Goal: Navigation & Orientation: Find specific page/section

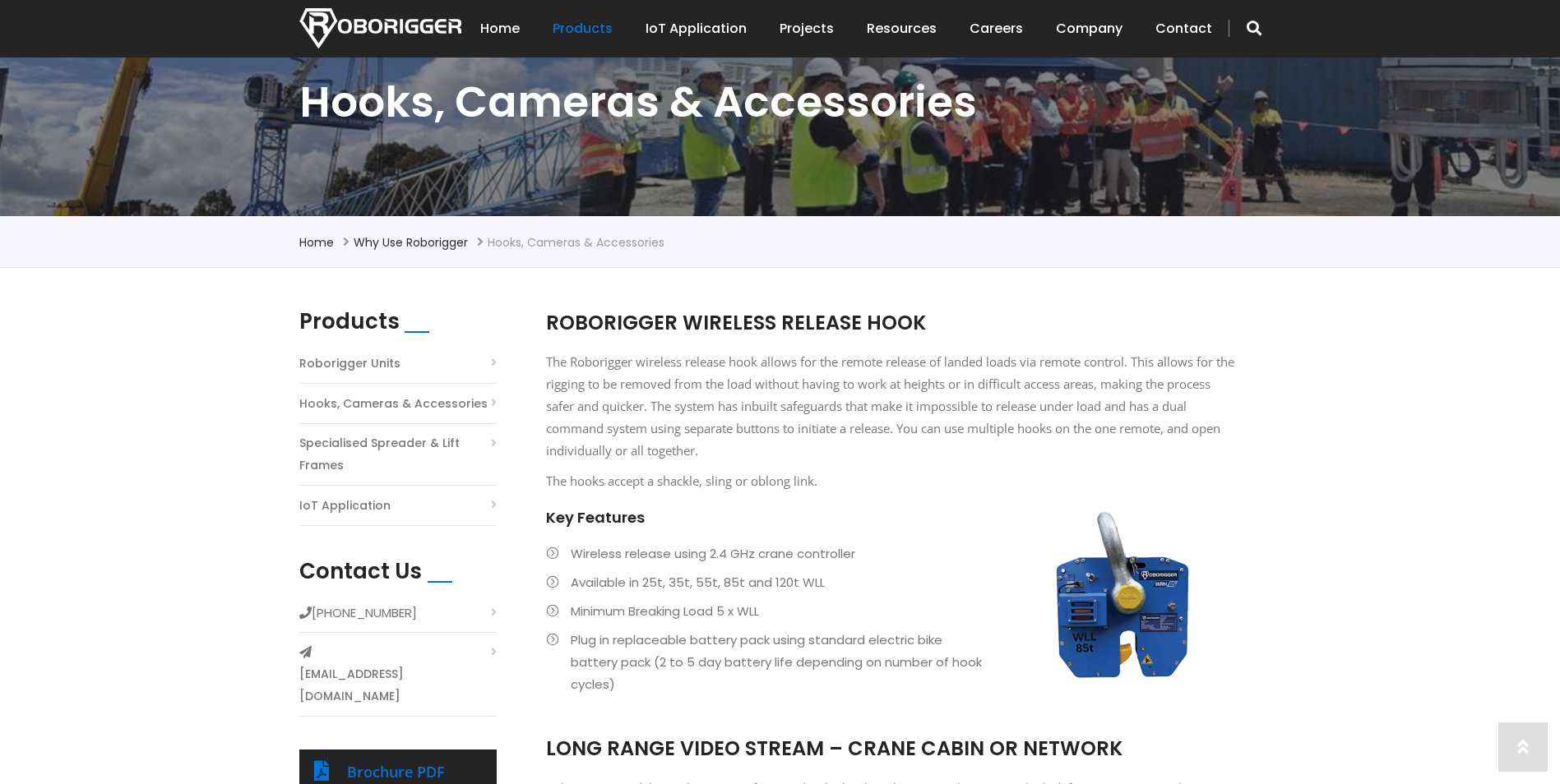
scroll to position [493, 0]
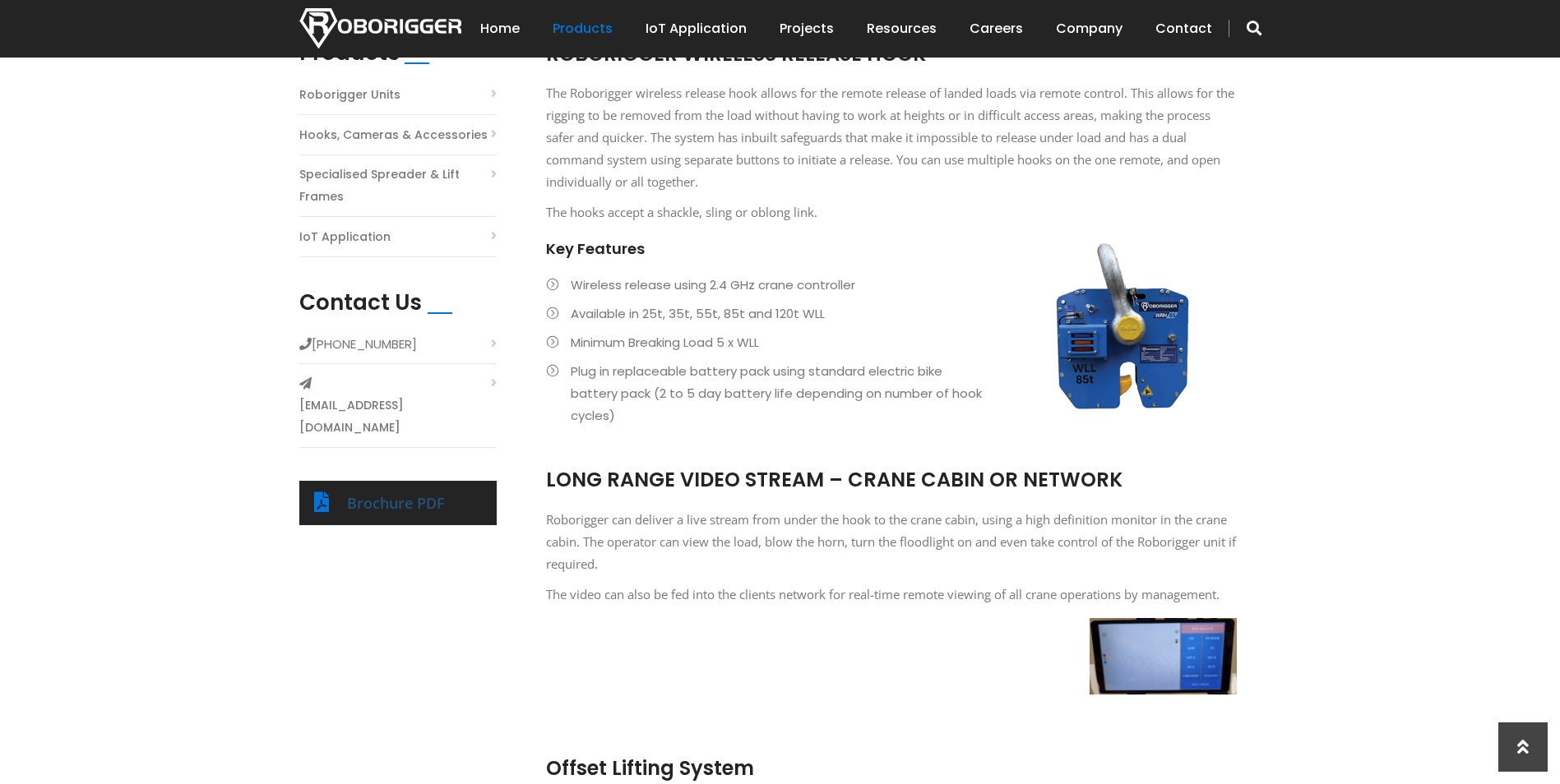
click at [417, 493] on link "Brochure PDF" at bounding box center [396, 502] width 98 height 19
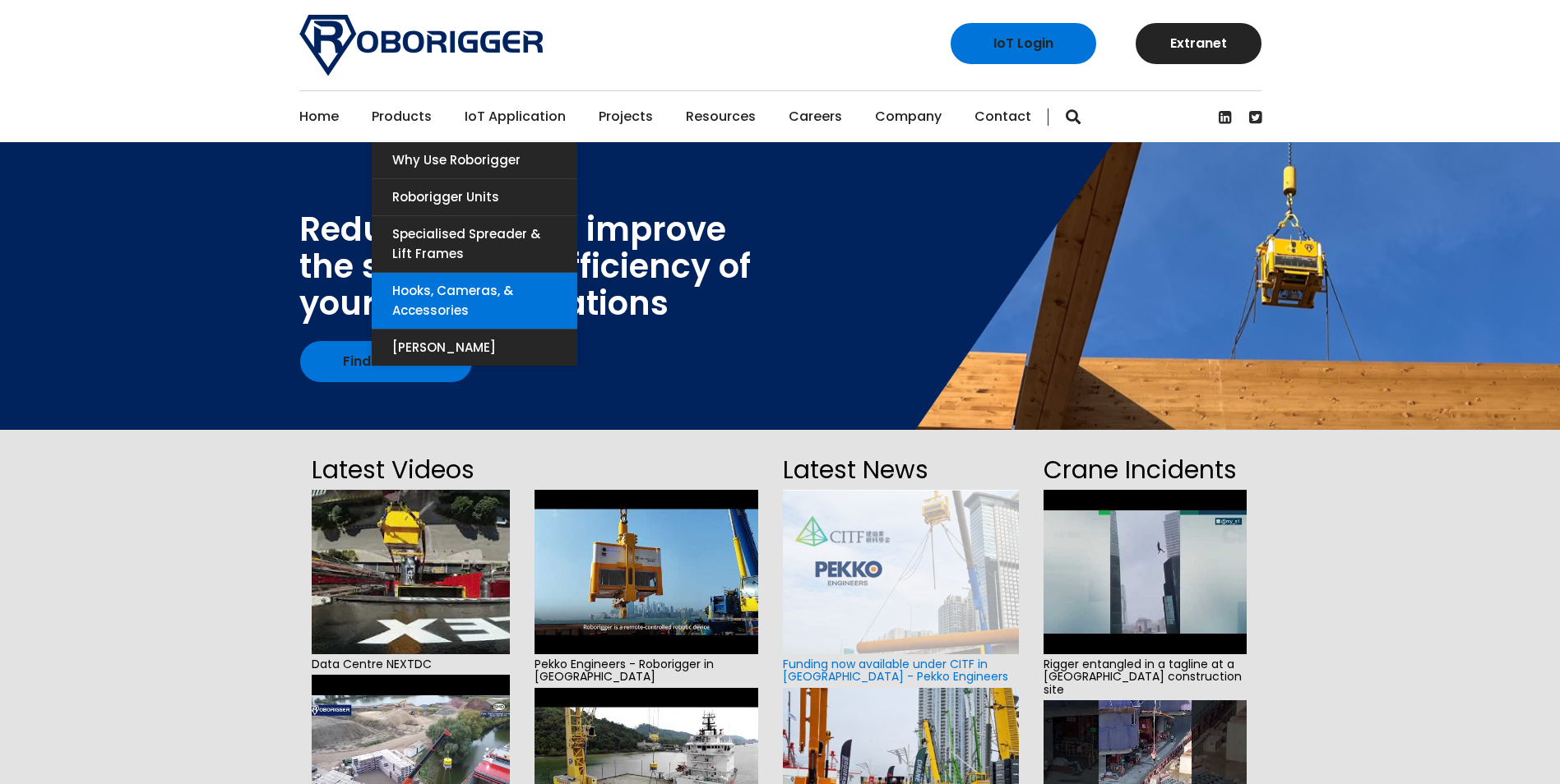
click at [442, 289] on link "Hooks, Cameras, & Accessories" at bounding box center [474, 301] width 206 height 56
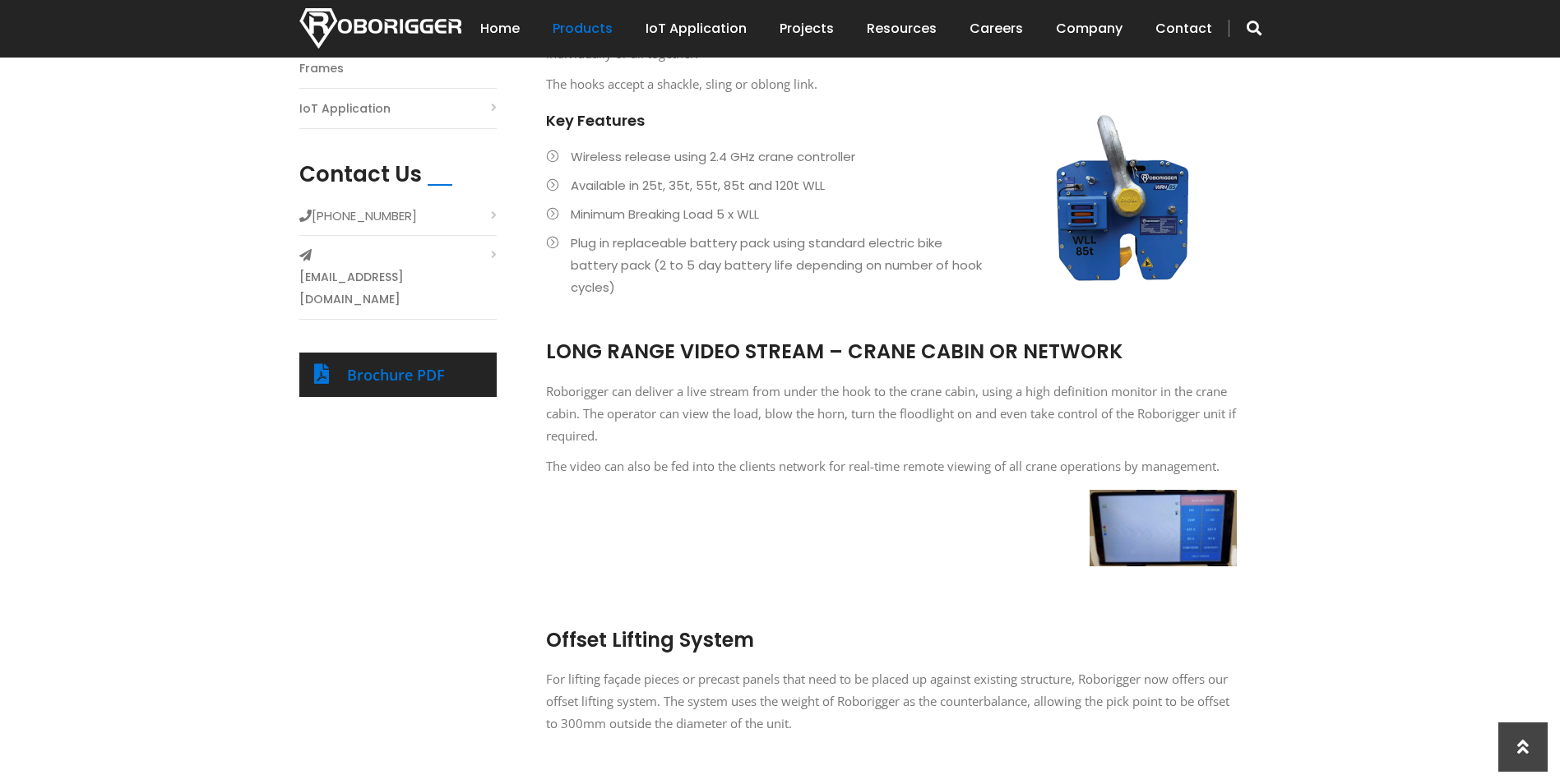
scroll to position [46, 0]
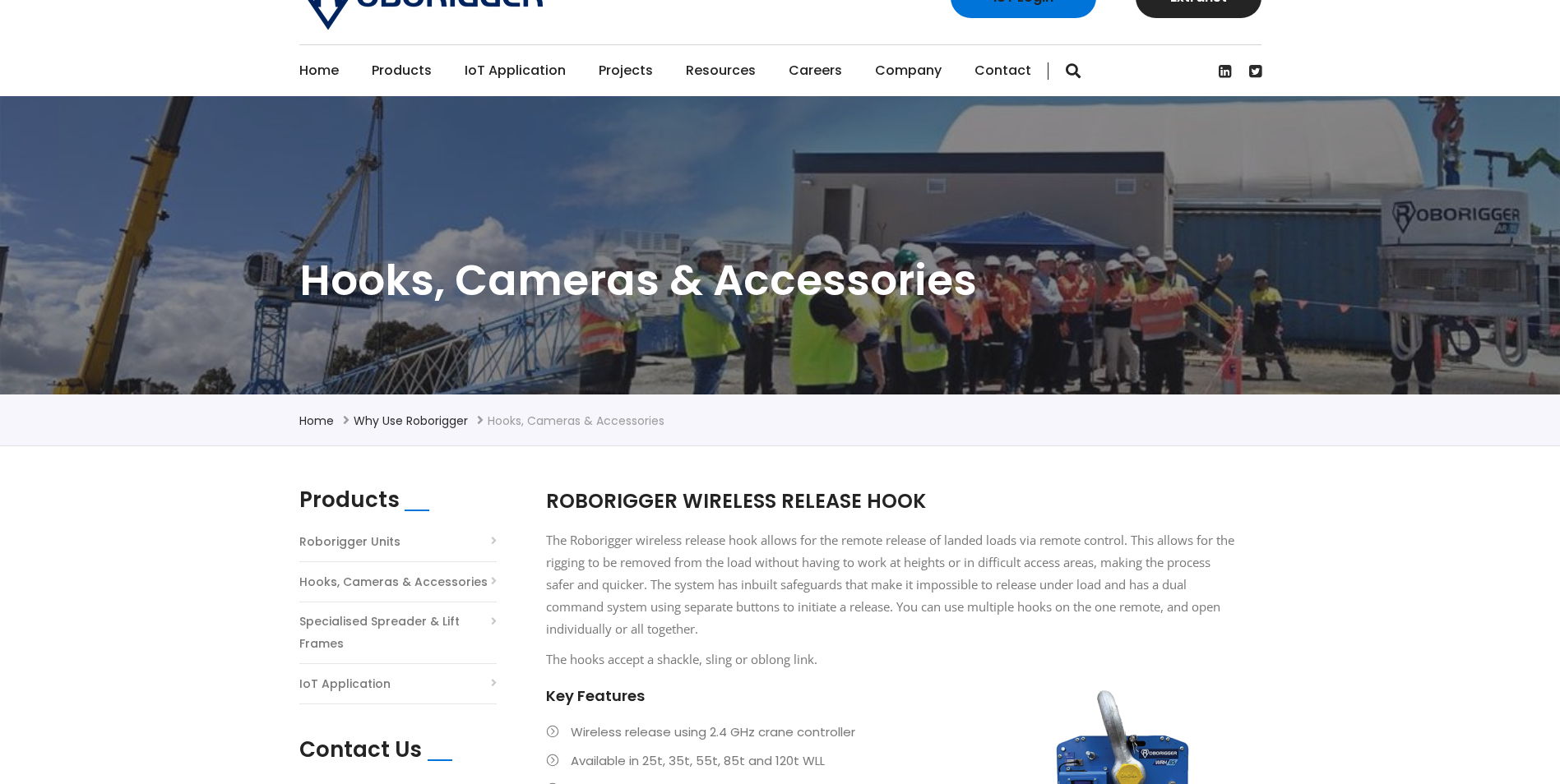
click at [475, 584] on link "Hooks, Cameras & Accessories" at bounding box center [393, 582] width 189 height 22
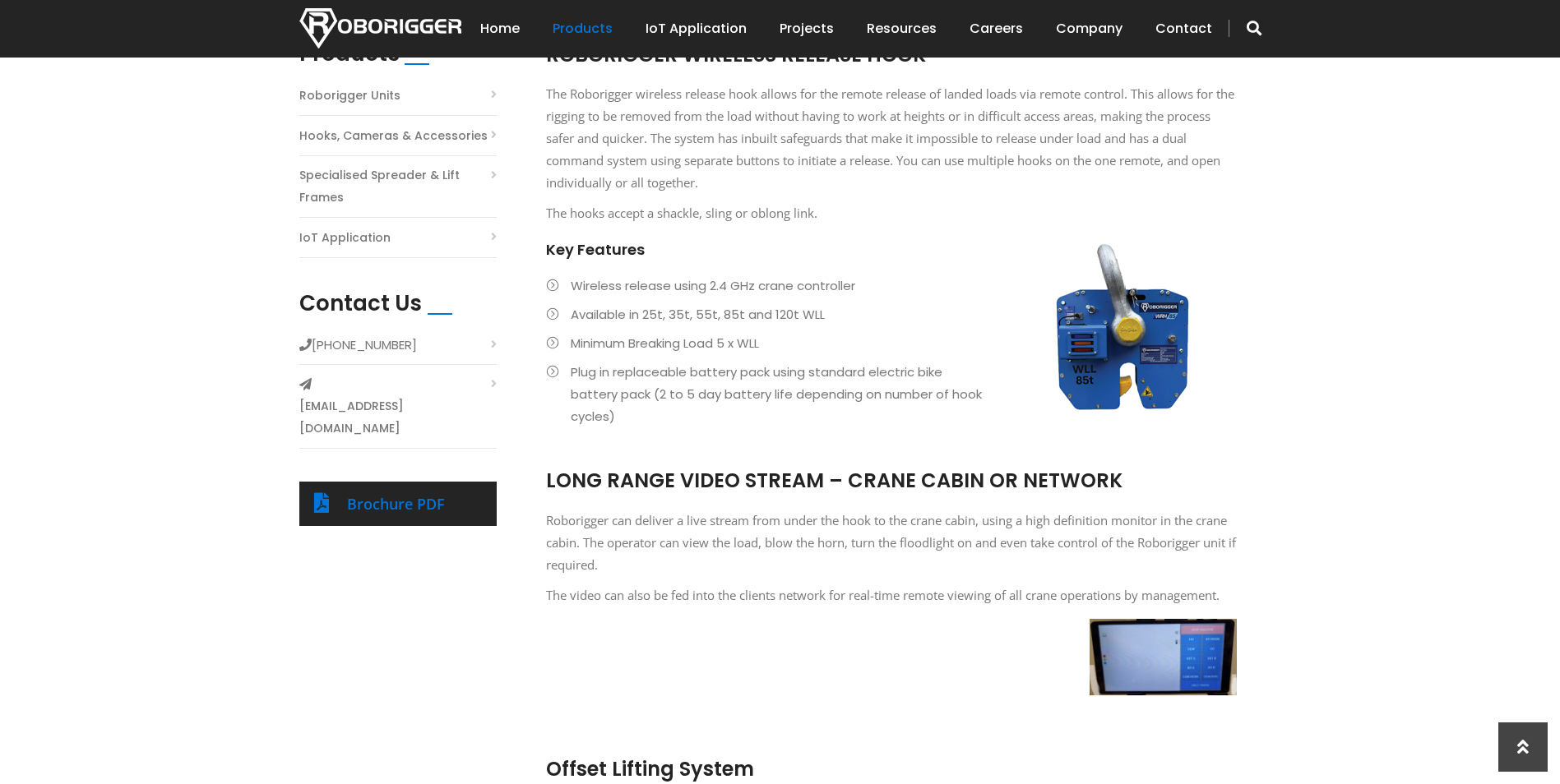
scroll to position [493, 0]
